Goal: Check status

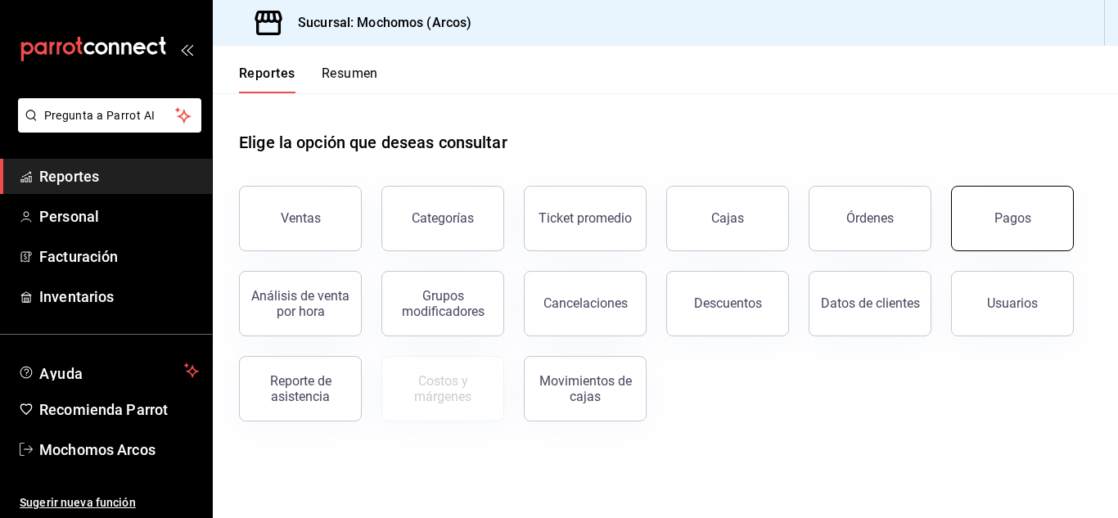
click at [1048, 236] on button "Pagos" at bounding box center [1012, 218] width 123 height 65
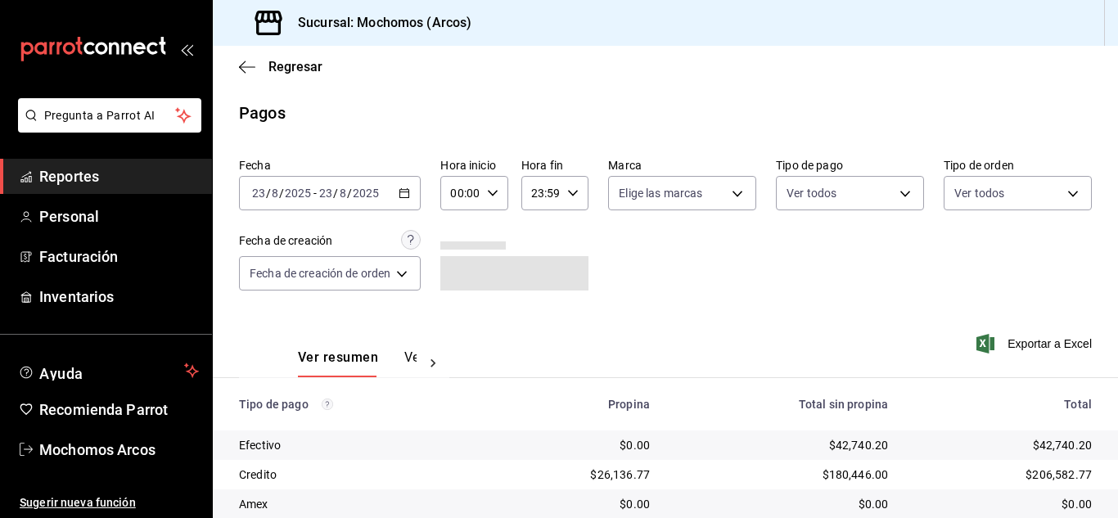
click at [488, 196] on icon "button" at bounding box center [492, 192] width 11 height 11
click at [462, 302] on span "10" at bounding box center [459, 300] width 7 height 13
click at [713, 296] on div at bounding box center [559, 259] width 1118 height 518
click at [403, 197] on \(Stroke\) "button" at bounding box center [404, 193] width 10 height 9
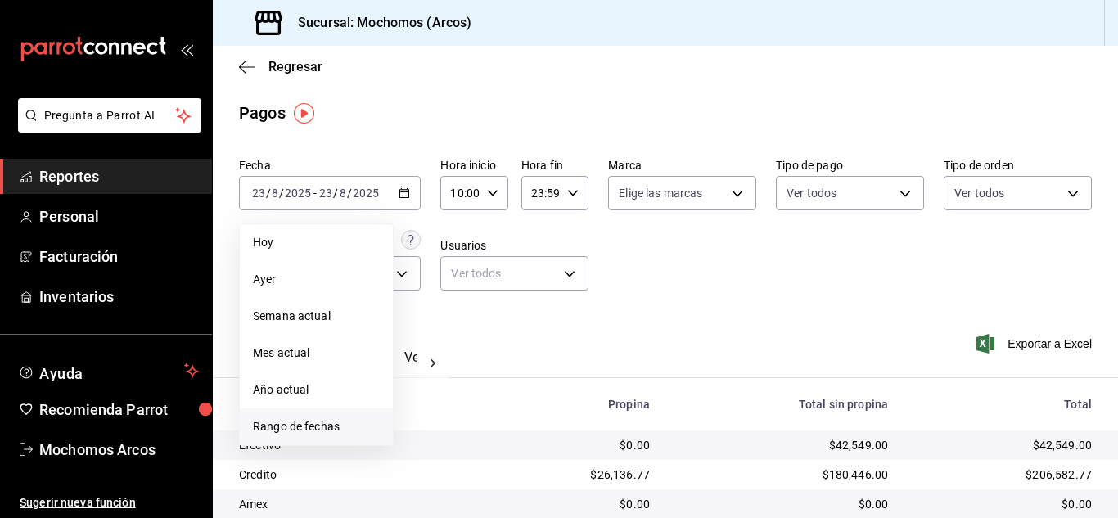
click at [286, 429] on span "Rango de fechas" at bounding box center [316, 426] width 127 height 17
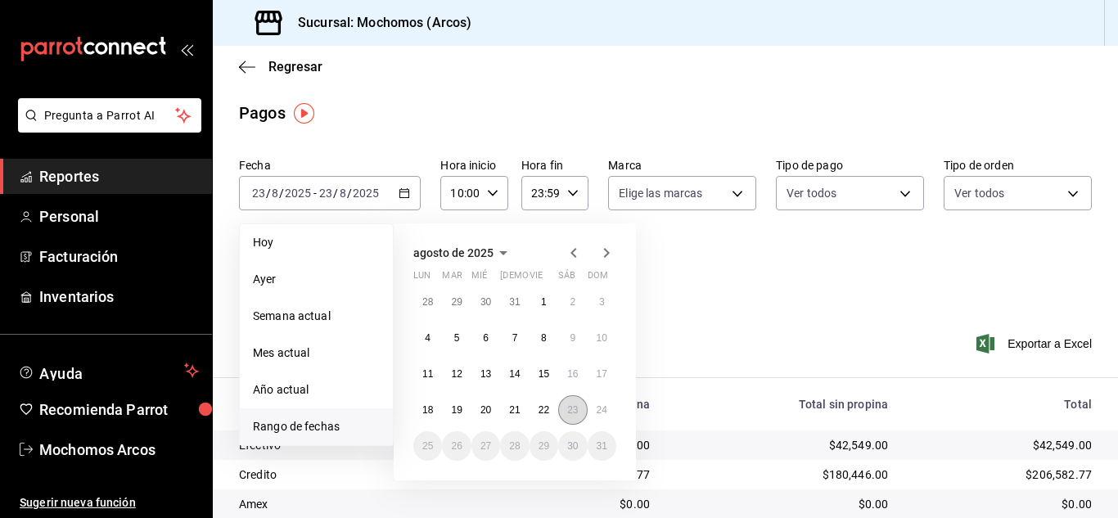
click at [576, 414] on abbr "23" at bounding box center [572, 409] width 11 height 11
click at [599, 413] on abbr "24" at bounding box center [601, 409] width 11 height 11
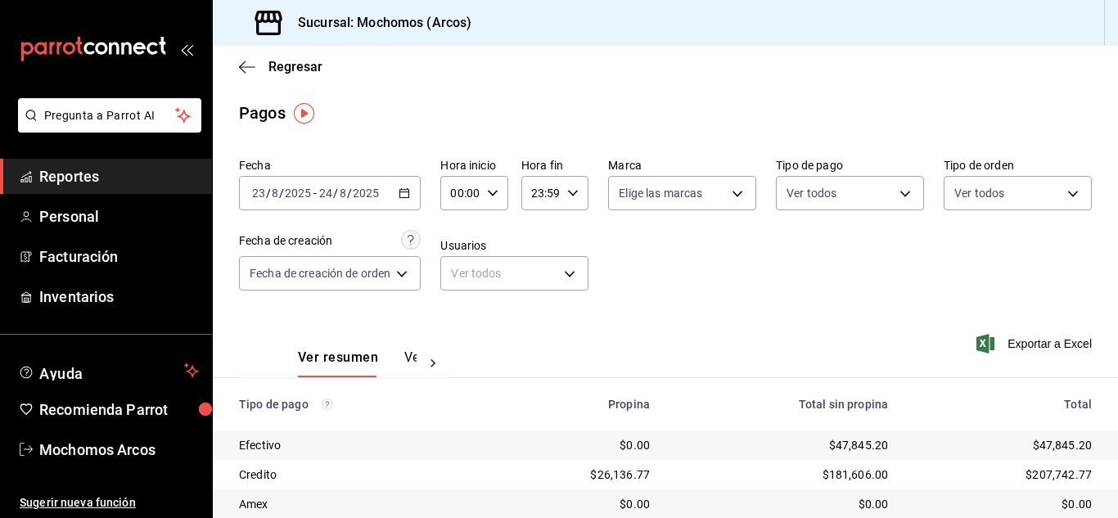
click at [494, 186] on div "00:00 Hora inicio" at bounding box center [473, 193] width 67 height 34
click at [462, 295] on span "10" at bounding box center [459, 300] width 7 height 13
type input "10:00"
click at [748, 283] on div at bounding box center [559, 259] width 1118 height 518
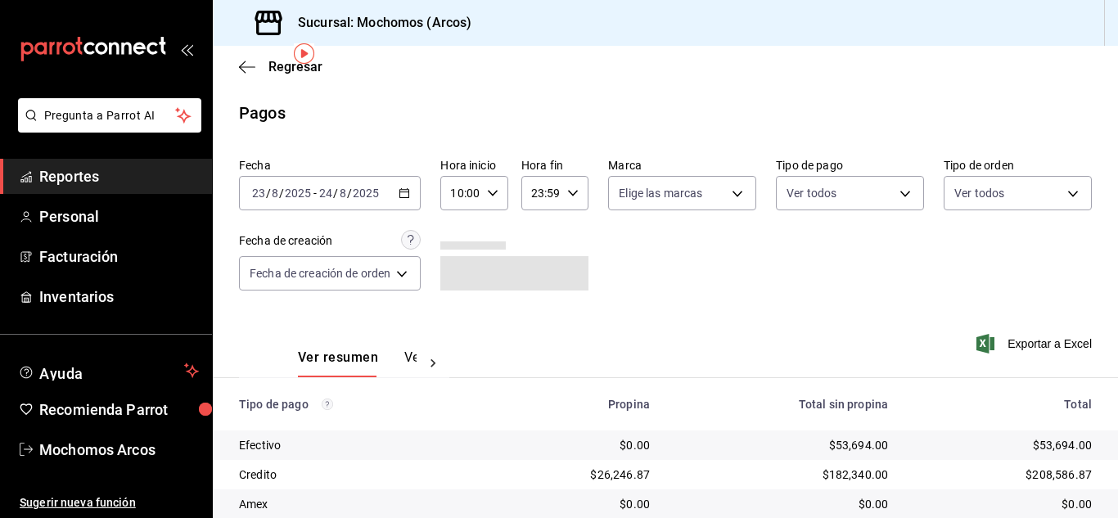
scroll to position [205, 0]
